Goal: Navigation & Orientation: Find specific page/section

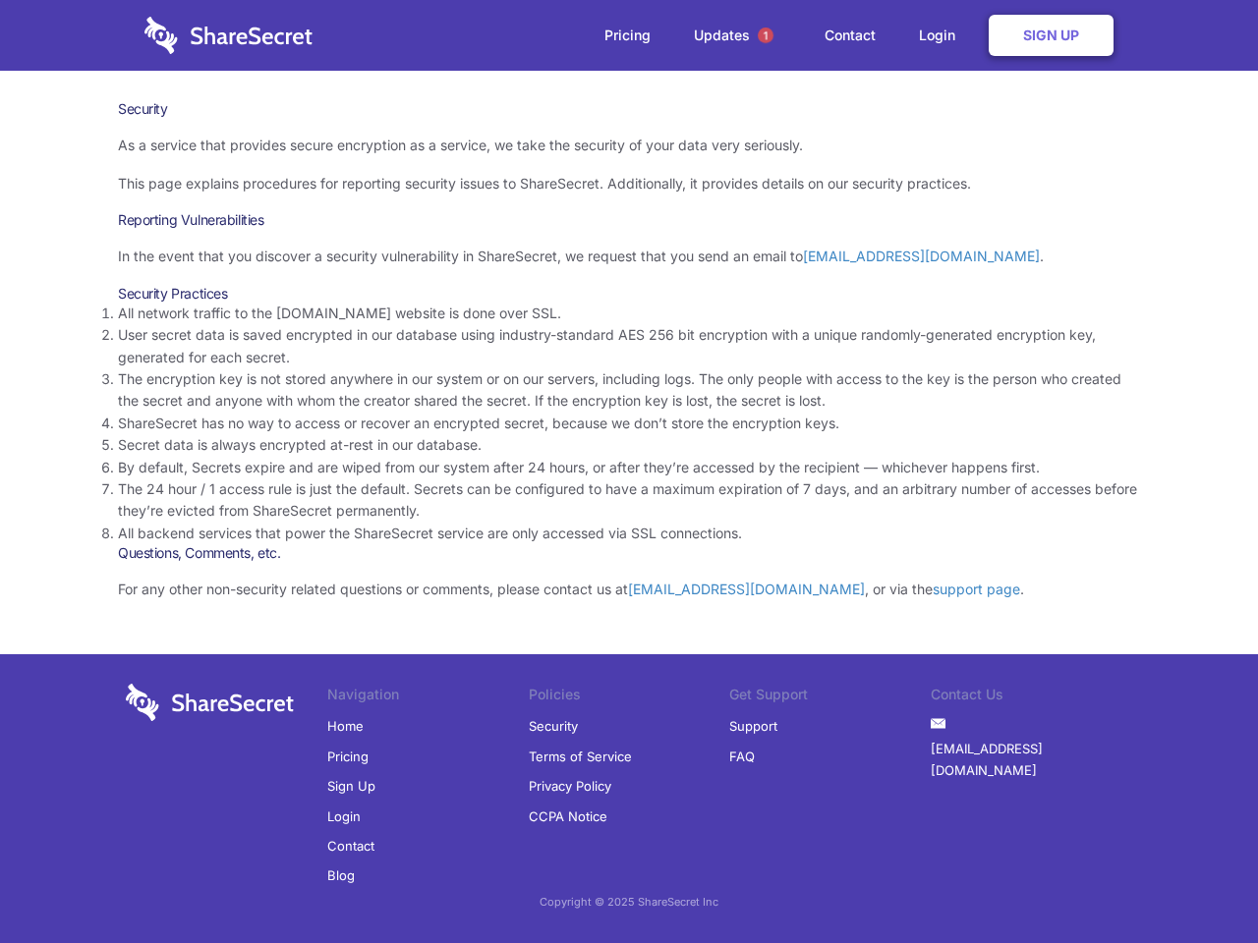
click at [629, 472] on li "By default, Secrets expire and are wiped from our system after 24 hours, or aft…" at bounding box center [629, 468] width 1022 height 22
click at [765, 35] on span "1" at bounding box center [766, 36] width 16 height 16
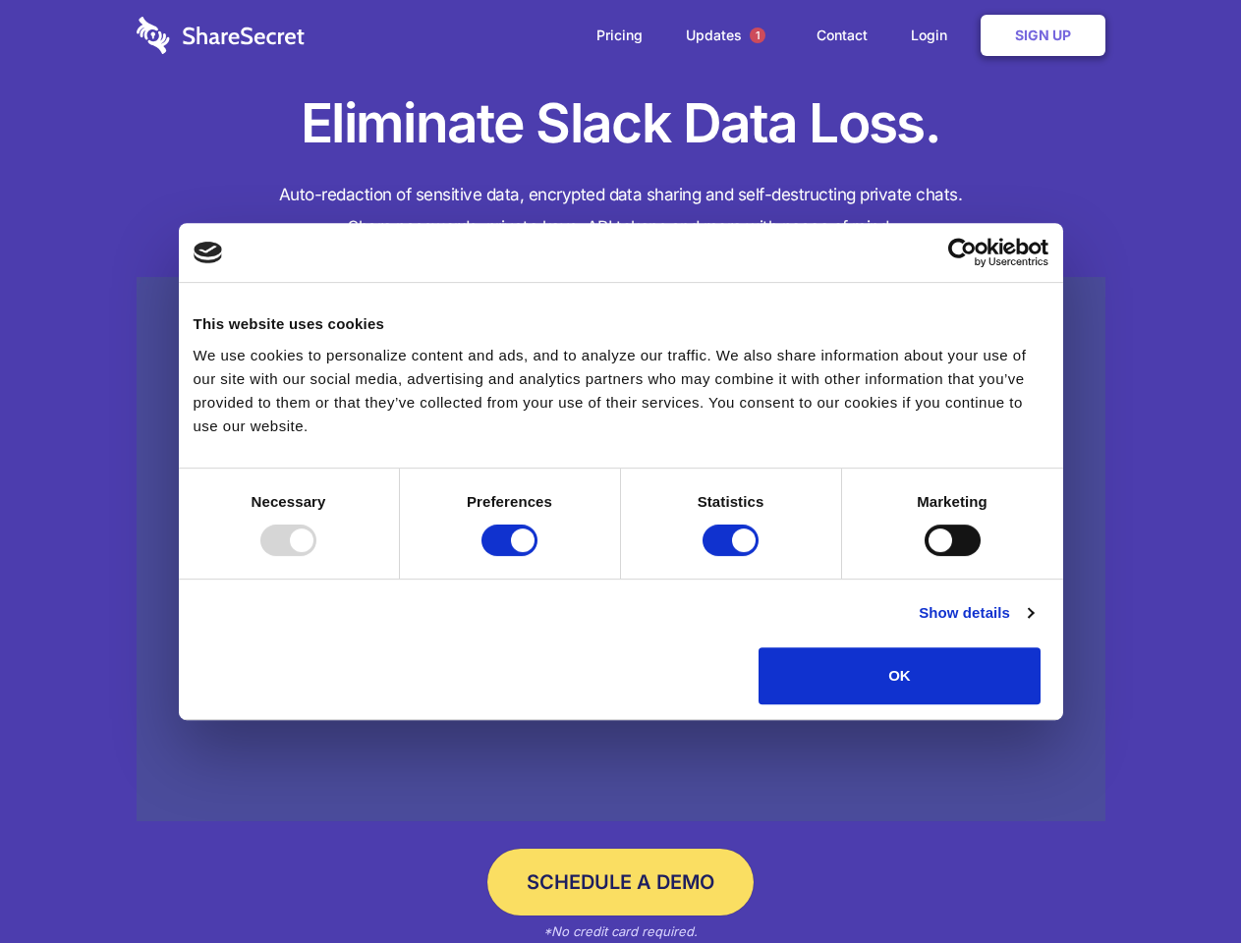
click at [316, 556] on div at bounding box center [288, 540] width 56 height 31
click at [537, 556] on input "Preferences" at bounding box center [509, 540] width 56 height 31
checkbox input "false"
click at [733, 556] on input "Statistics" at bounding box center [731, 540] width 56 height 31
checkbox input "false"
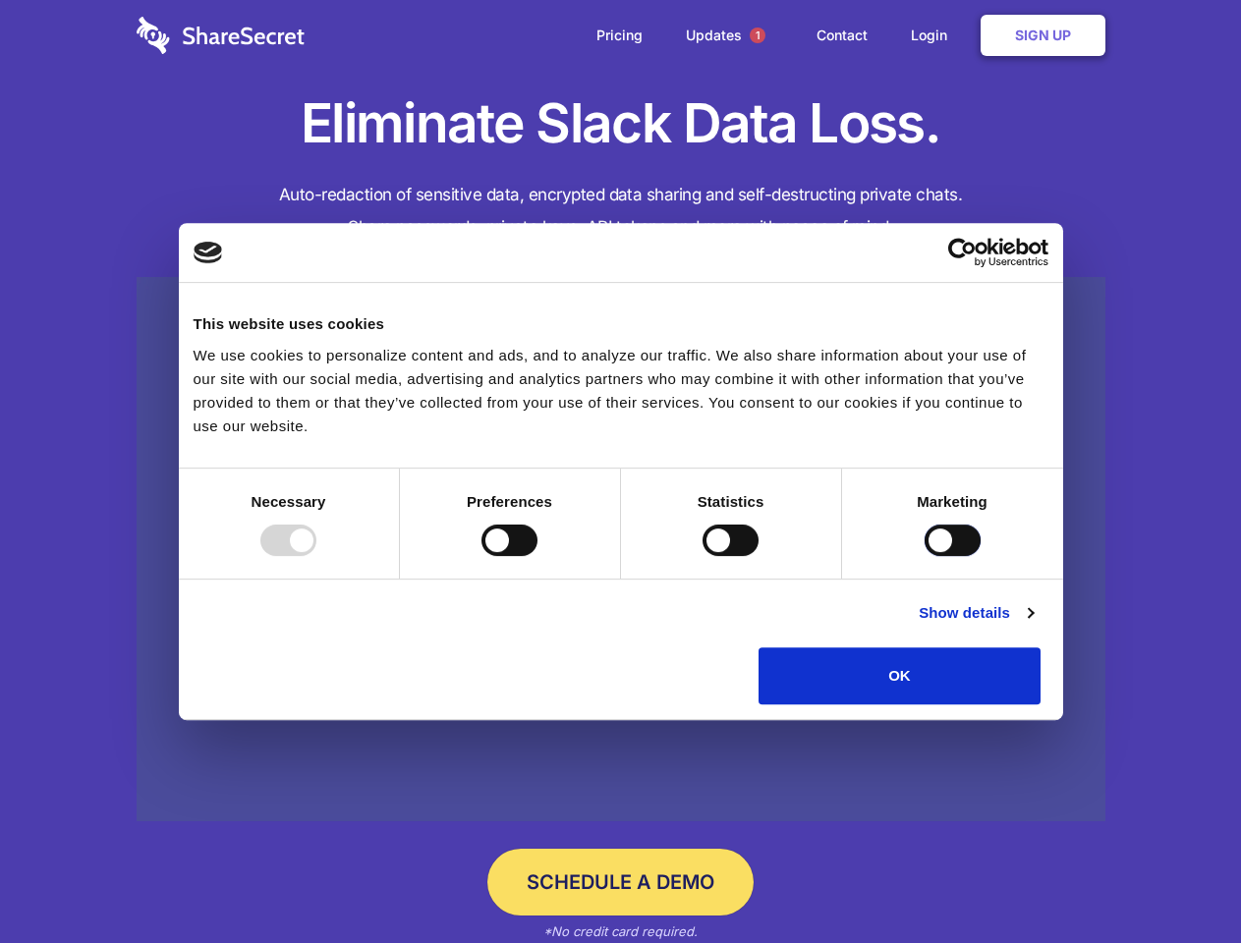
click at [925, 556] on input "Marketing" at bounding box center [953, 540] width 56 height 31
checkbox input "true"
click at [1033, 625] on link "Show details" at bounding box center [976, 613] width 114 height 24
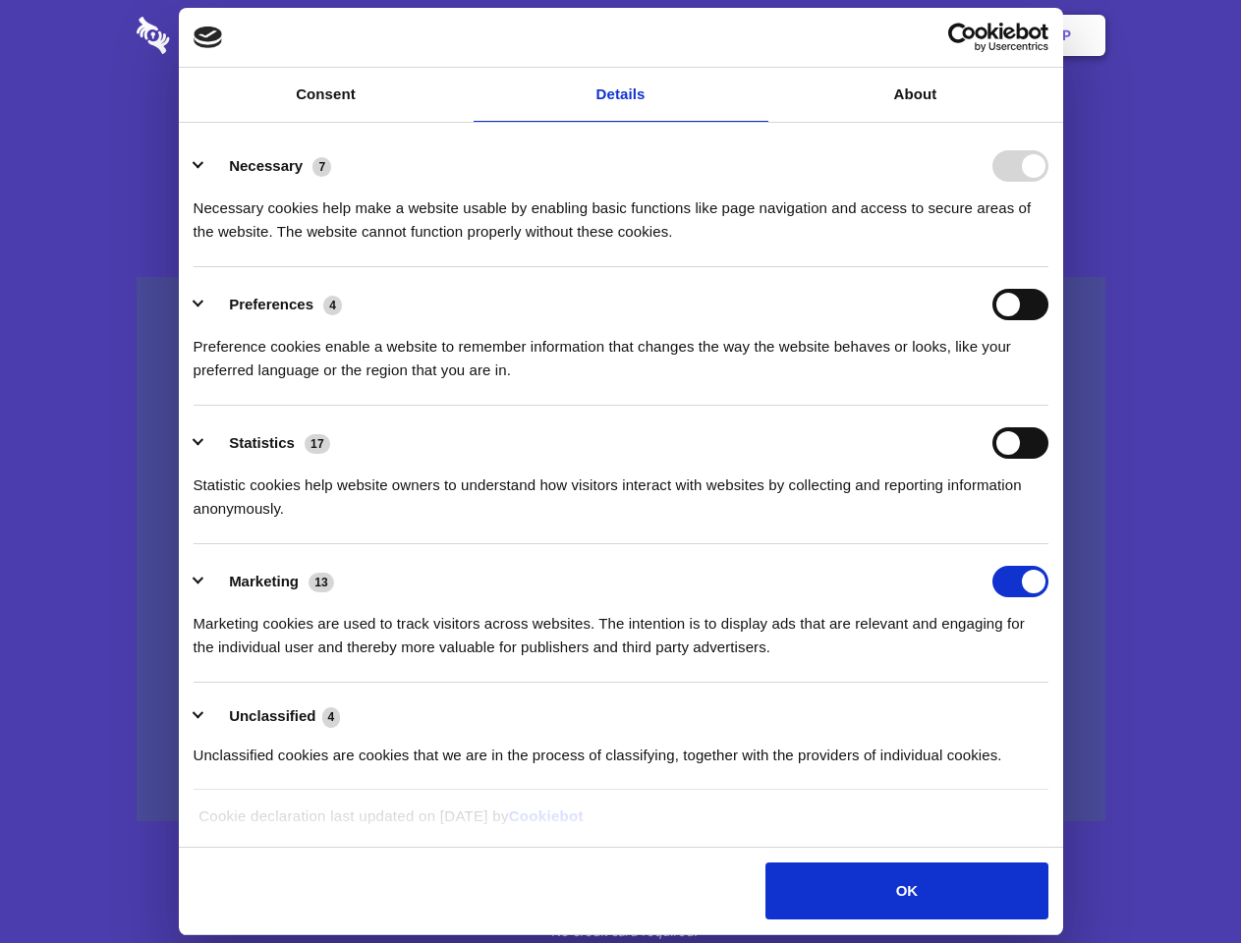
click at [1048, 267] on li "Necessary 7 Necessary cookies help make a website usable by enabling basic func…" at bounding box center [621, 198] width 855 height 139
click at [757, 35] on span "1" at bounding box center [758, 36] width 16 height 16
